Goal: Navigation & Orientation: Go to known website

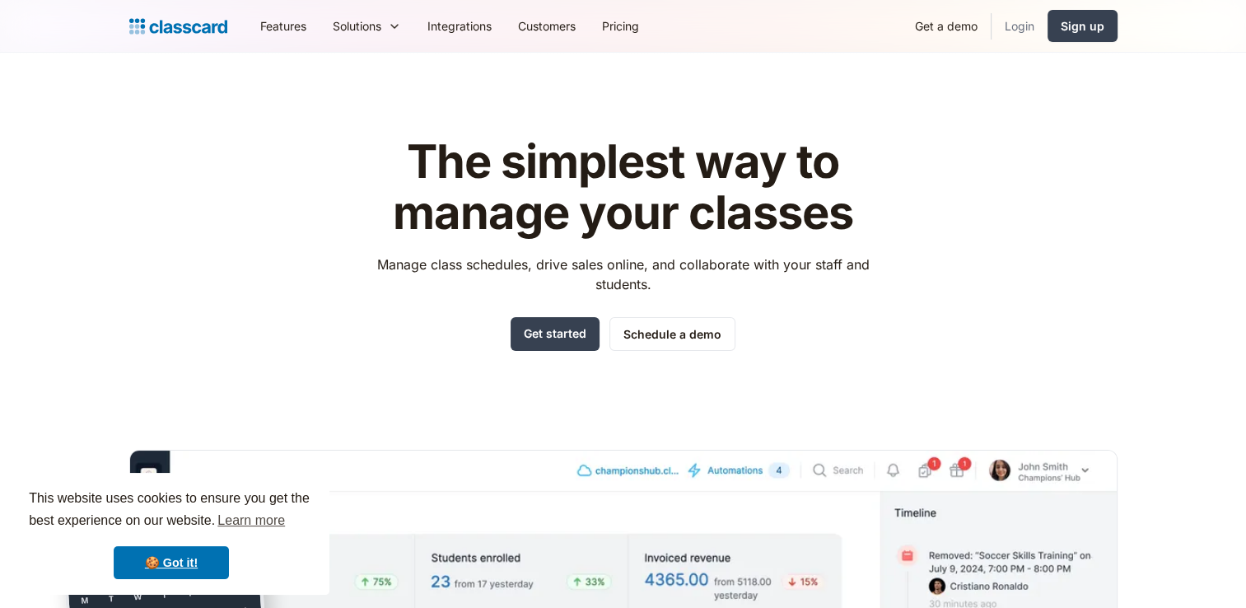
click at [1022, 19] on link "Login" at bounding box center [1020, 25] width 56 height 37
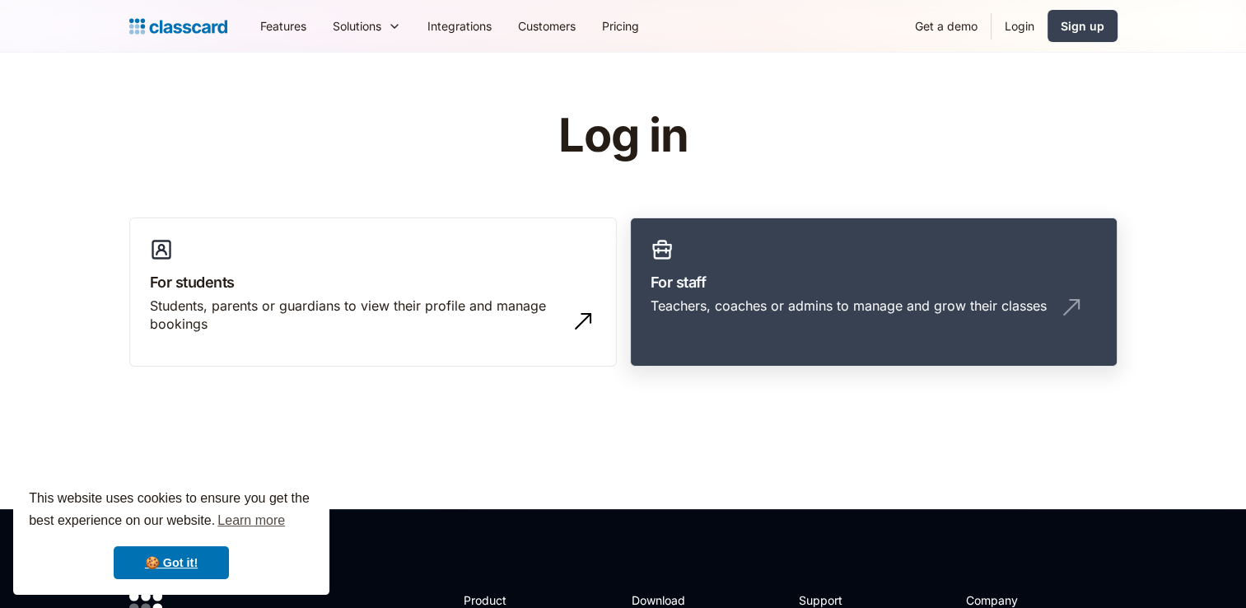
click at [826, 314] on div "Teachers, coaches or admins to manage and grow their classes" at bounding box center [849, 306] width 396 height 18
